Goal: Task Accomplishment & Management: Use online tool/utility

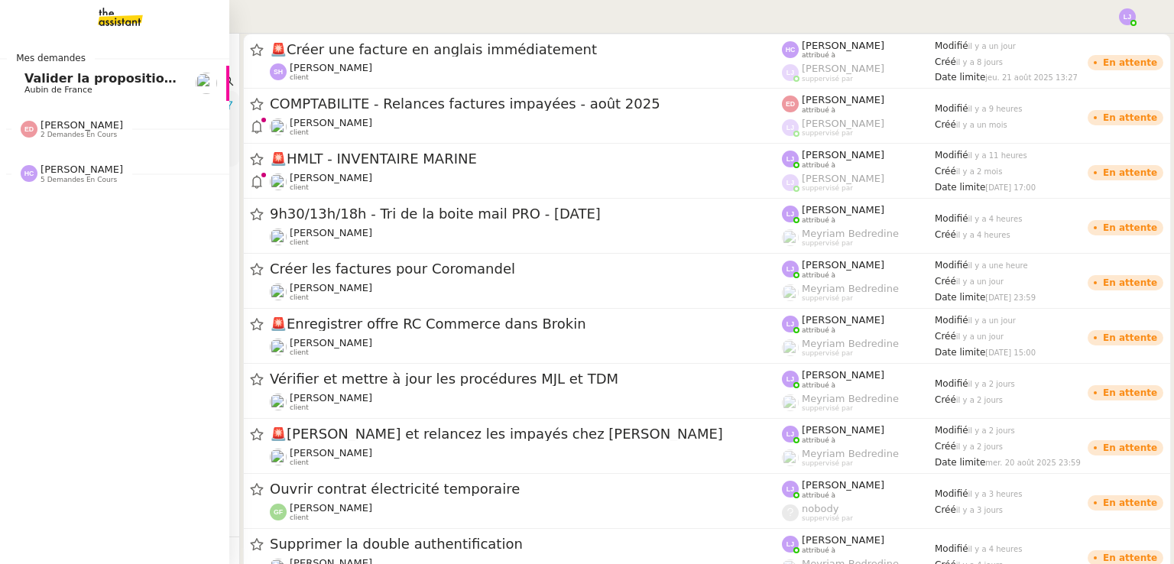
click at [112, 75] on span "Valider la proposition d'assurance Honda" at bounding box center [166, 78] width 284 height 15
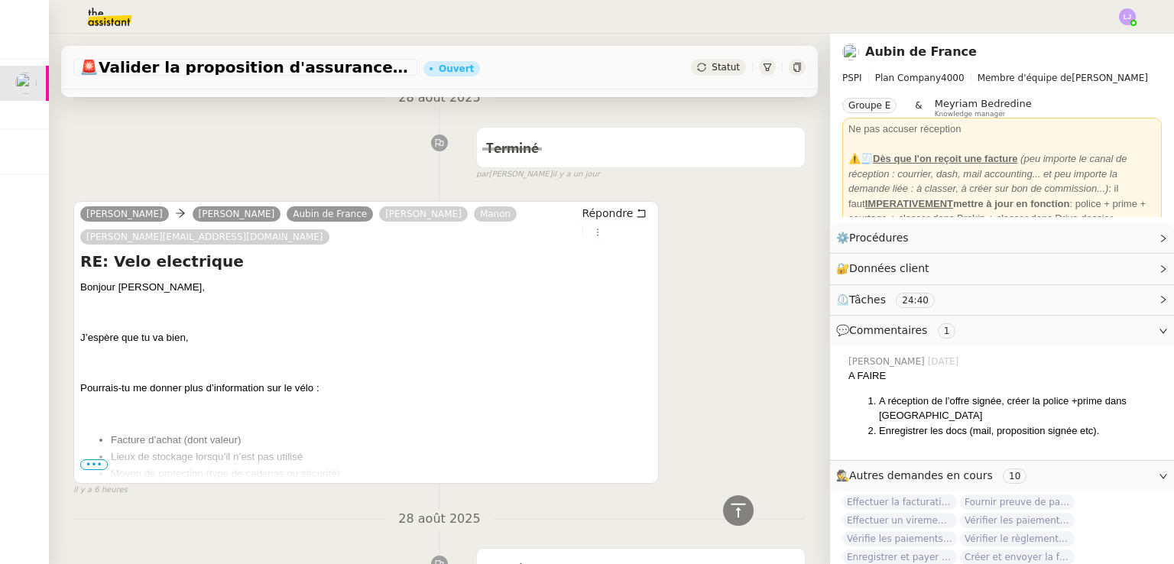
scroll to position [584, 0]
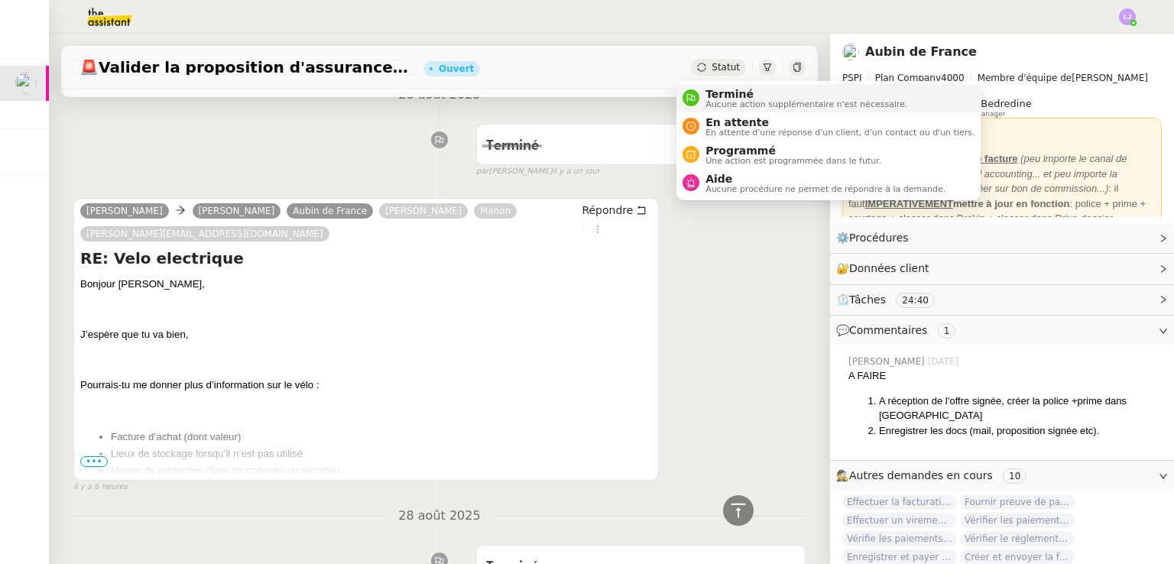
click at [706, 92] on span "Terminé" at bounding box center [807, 94] width 202 height 12
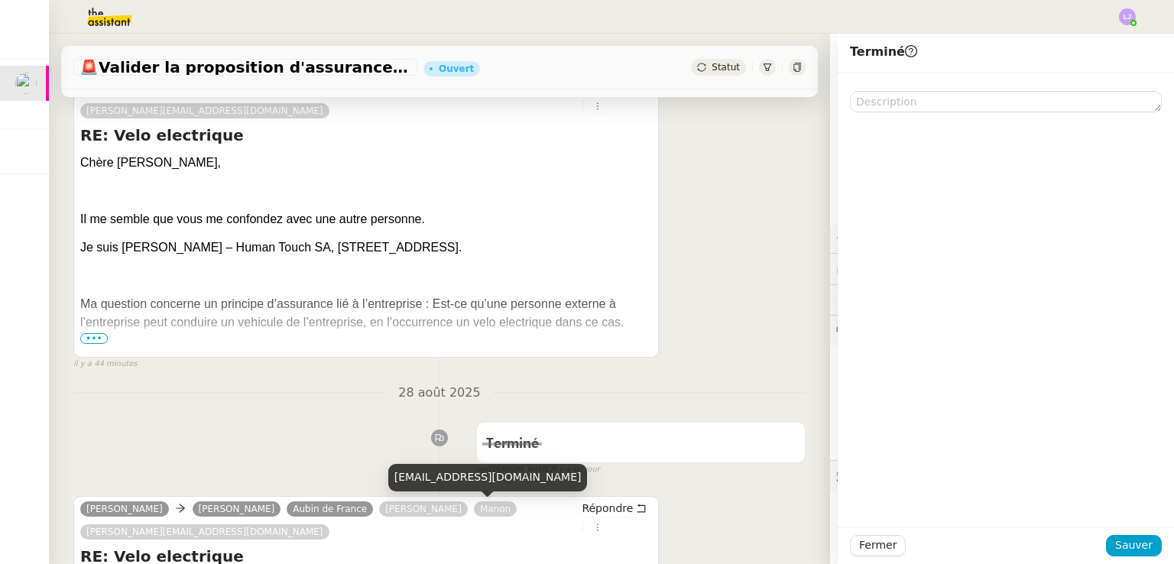
scroll to position [284, 0]
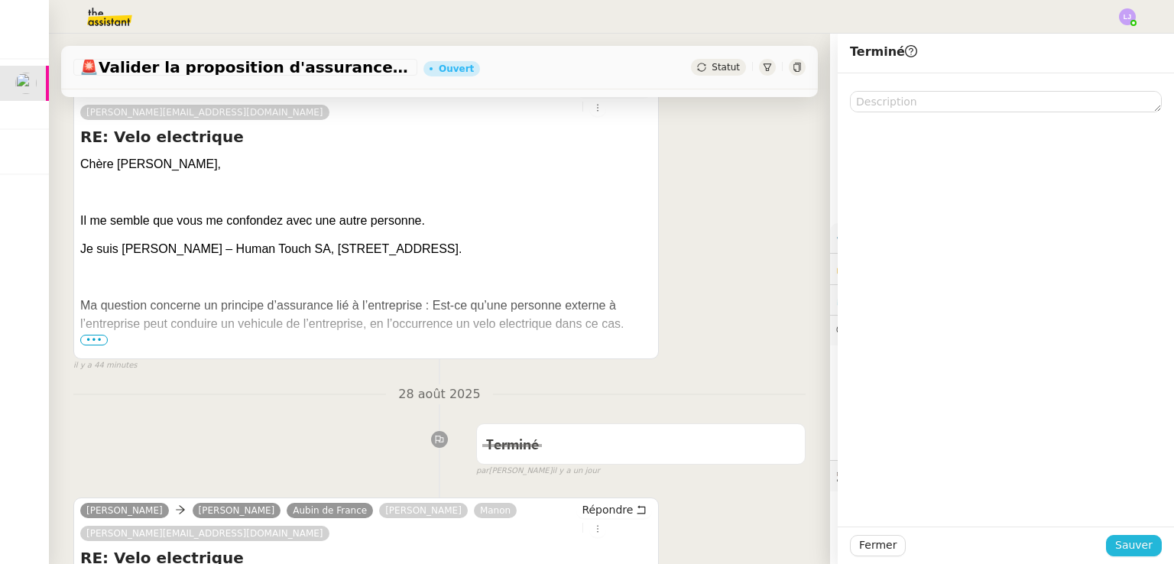
click at [1125, 554] on span "Sauver" at bounding box center [1133, 546] width 37 height 18
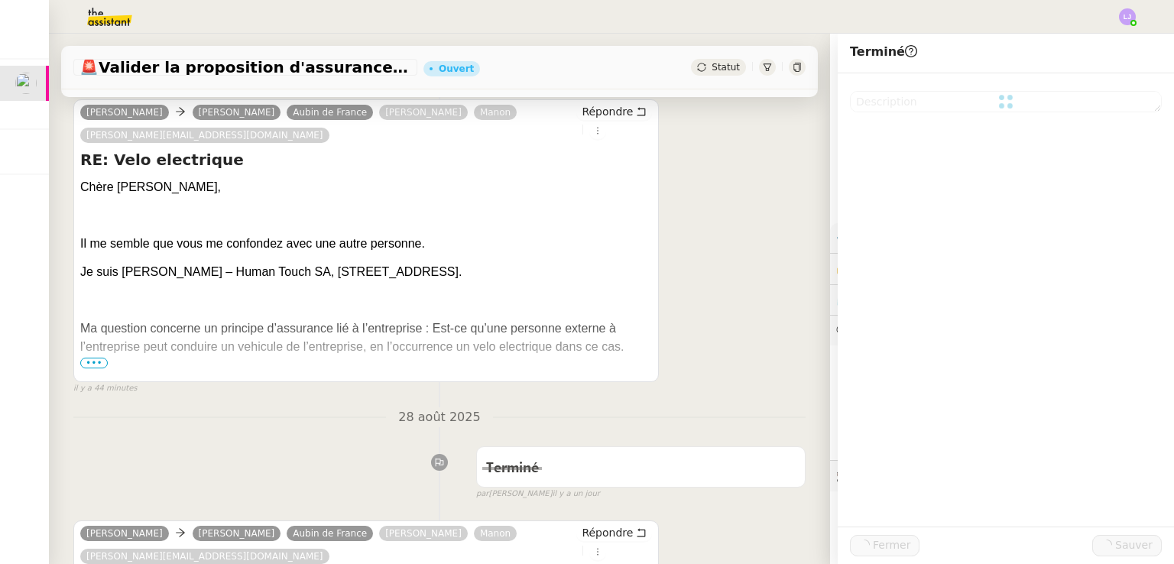
scroll to position [307, 0]
